Goal: Information Seeking & Learning: Check status

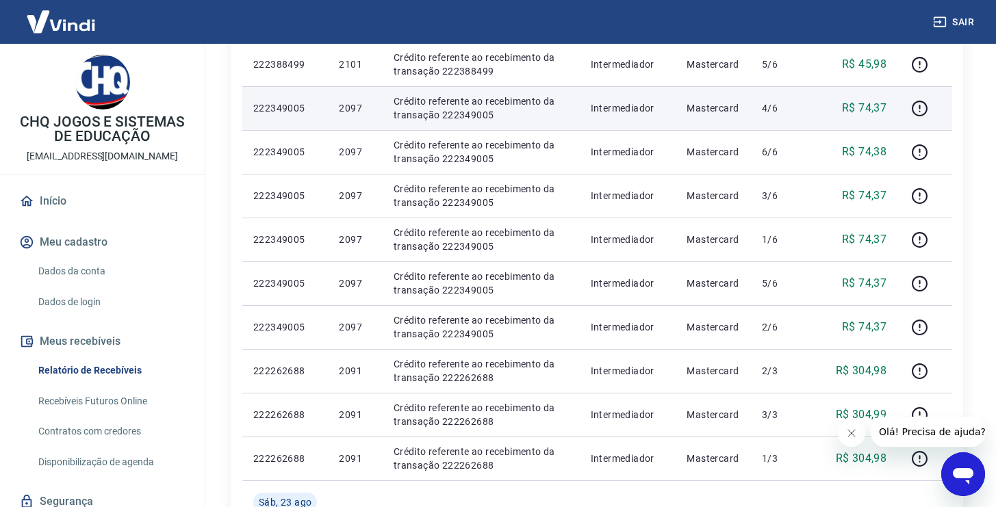
scroll to position [961, 0]
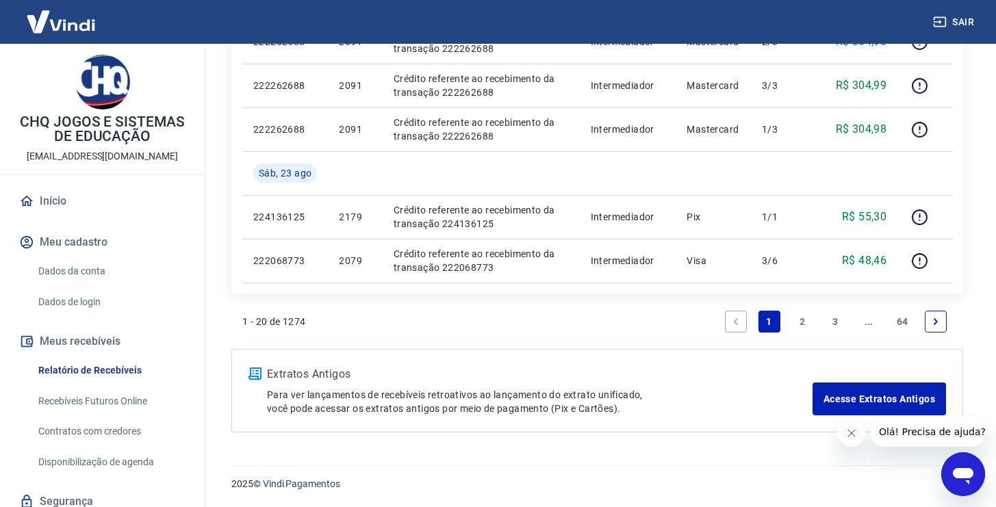
click at [800, 326] on link "2" at bounding box center [802, 322] width 22 height 22
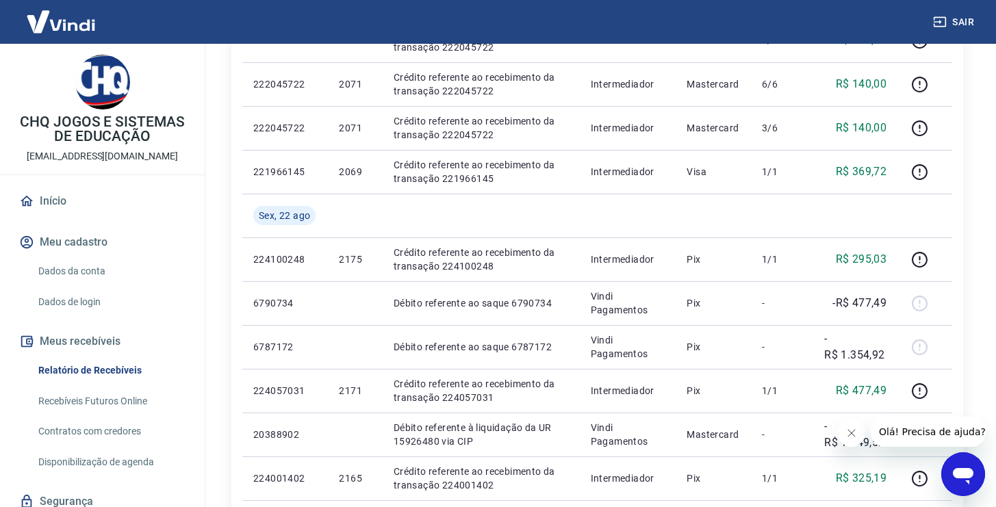
scroll to position [910, 0]
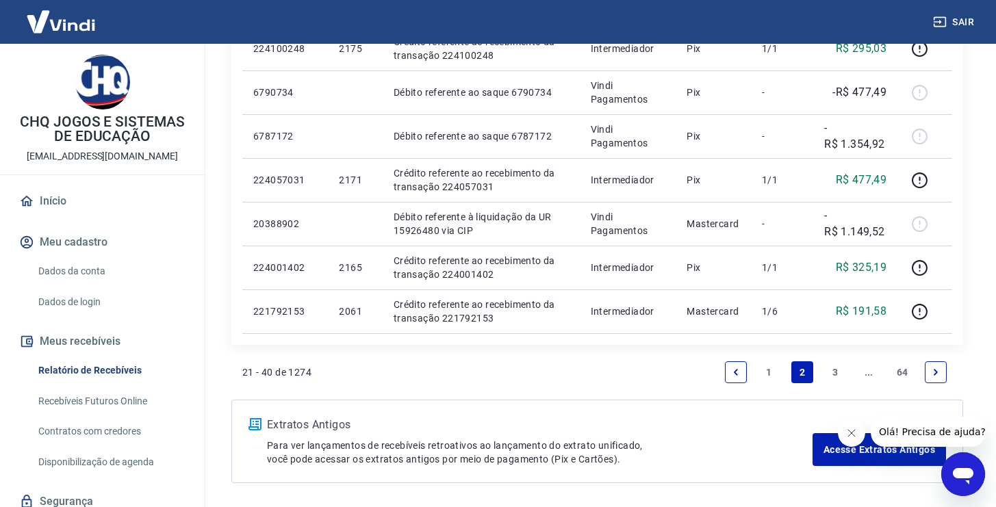
click at [770, 370] on link "1" at bounding box center [769, 372] width 22 height 22
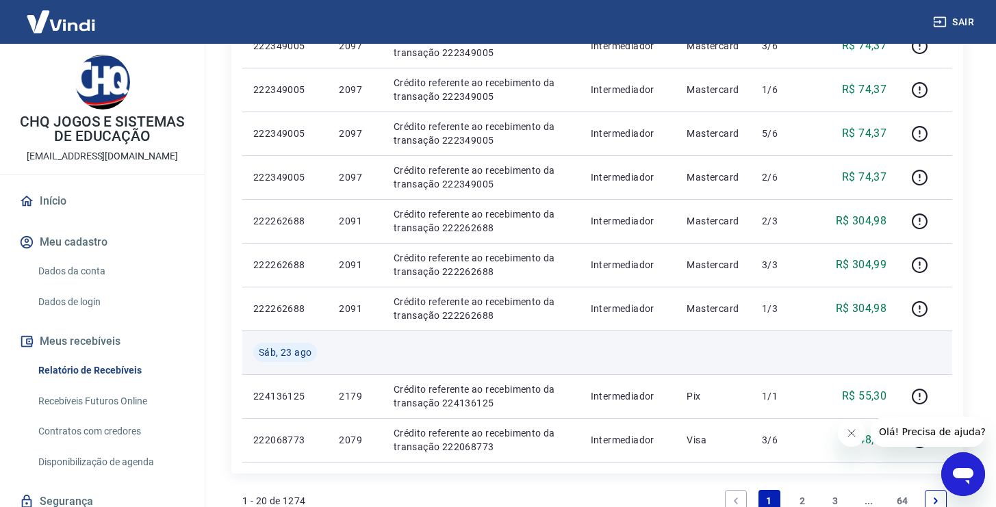
scroll to position [961, 0]
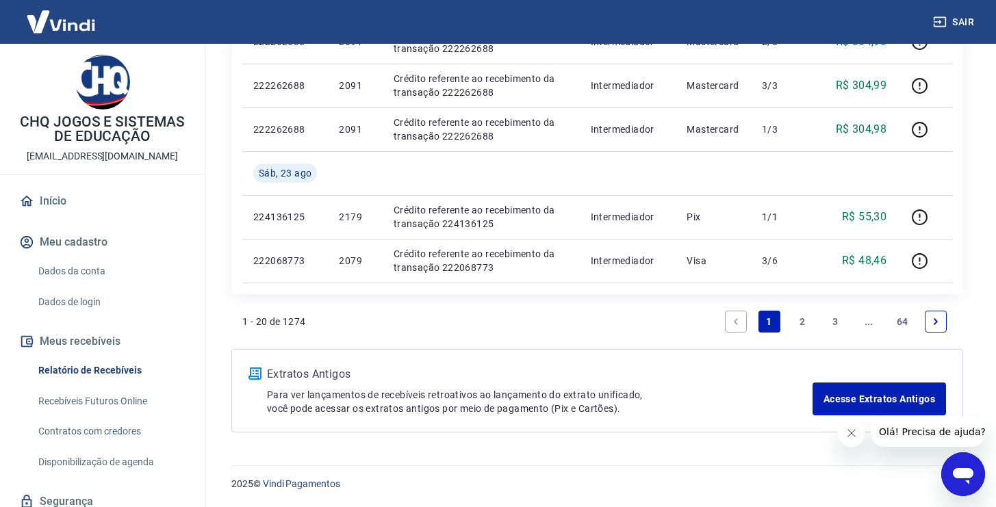
click at [807, 323] on link "2" at bounding box center [802, 322] width 22 height 22
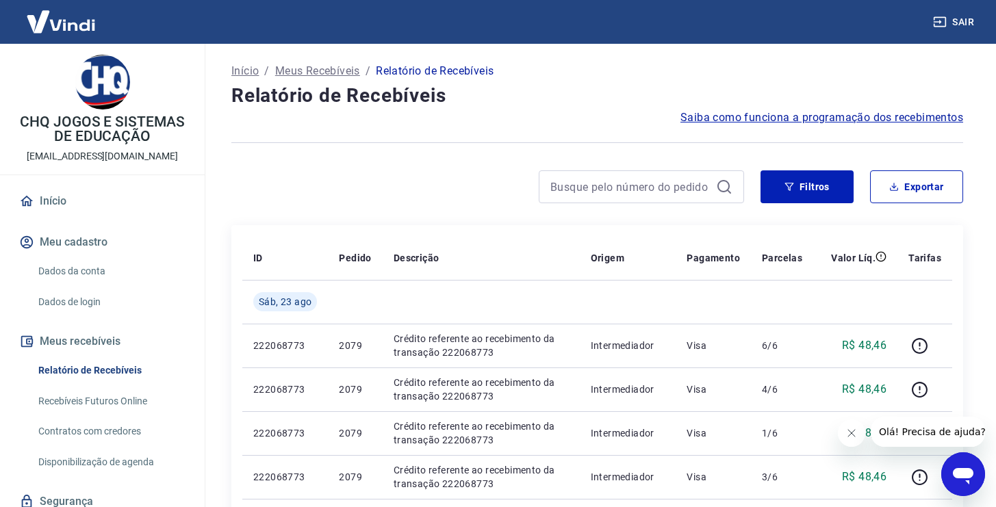
click at [90, 209] on link "Início" at bounding box center [102, 201] width 172 height 30
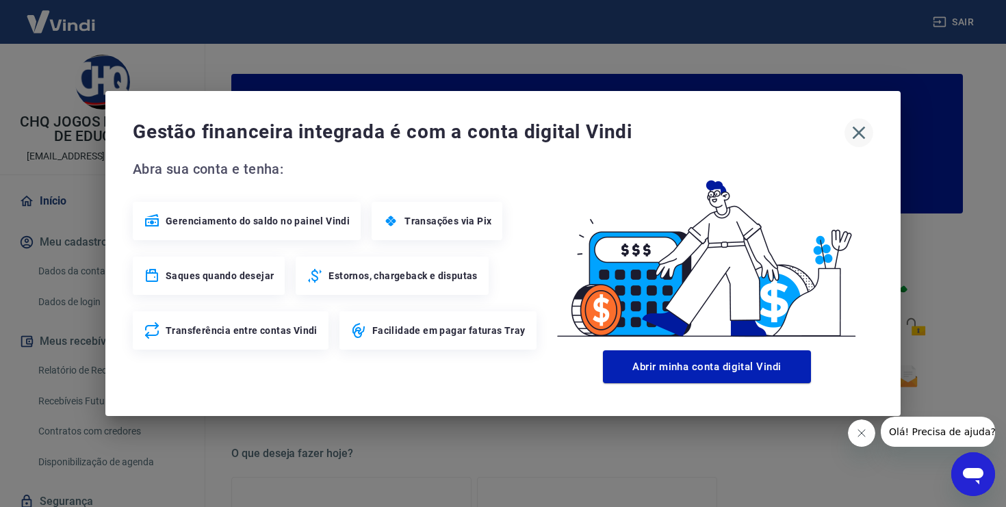
click at [862, 130] on icon "button" at bounding box center [859, 133] width 13 height 13
